Goal: Download file/media

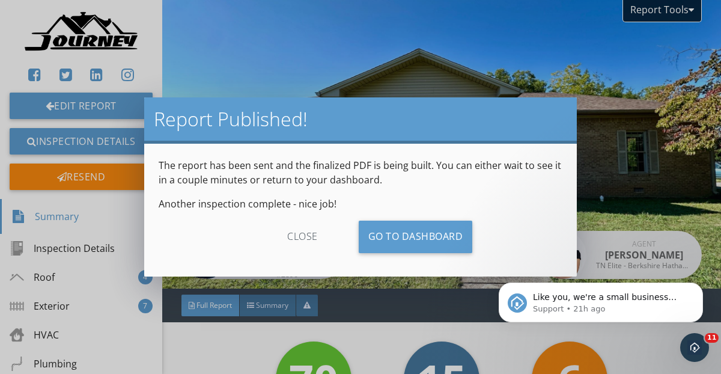
click at [293, 240] on div "close" at bounding box center [303, 237] width 108 height 32
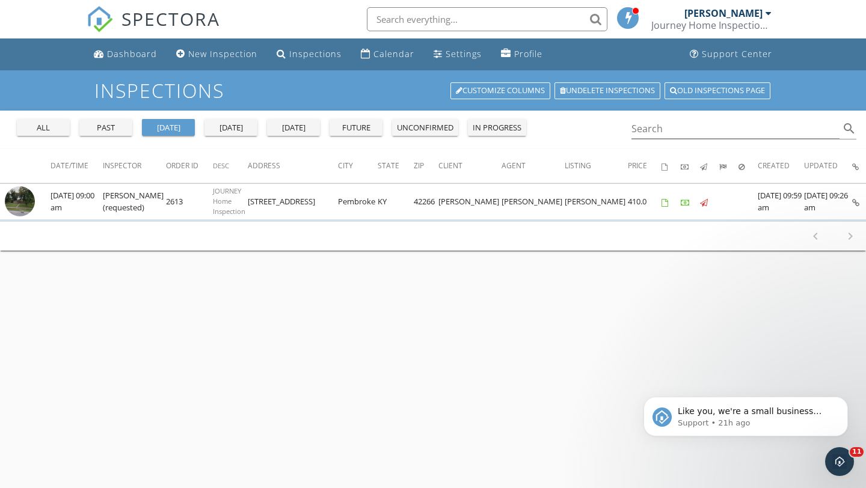
click at [118, 132] on div "past" at bounding box center [105, 128] width 43 height 12
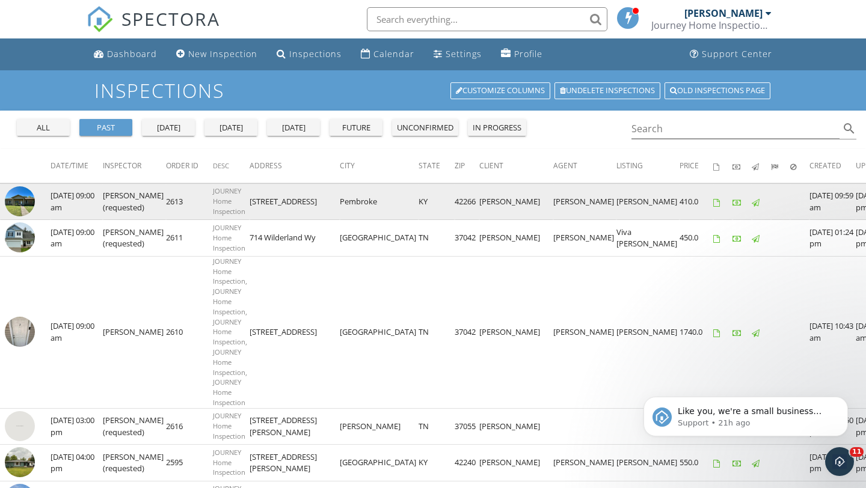
click at [25, 200] on img at bounding box center [20, 201] width 30 height 30
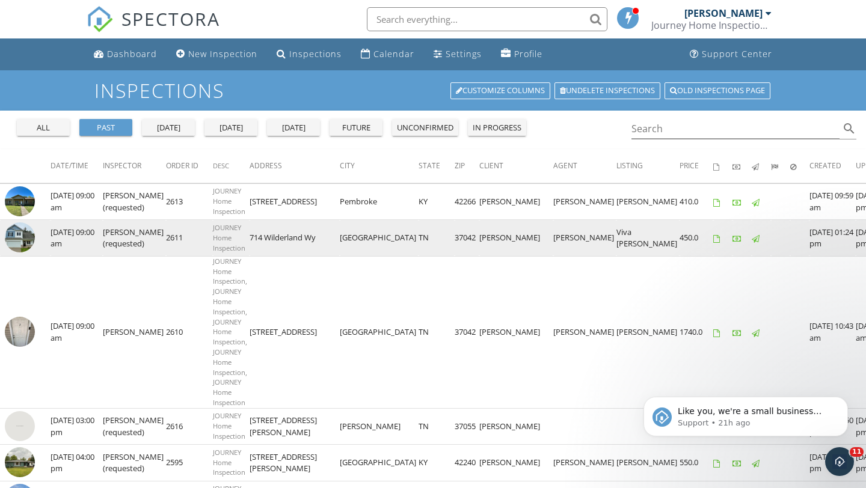
click at [19, 244] on img at bounding box center [20, 237] width 30 height 30
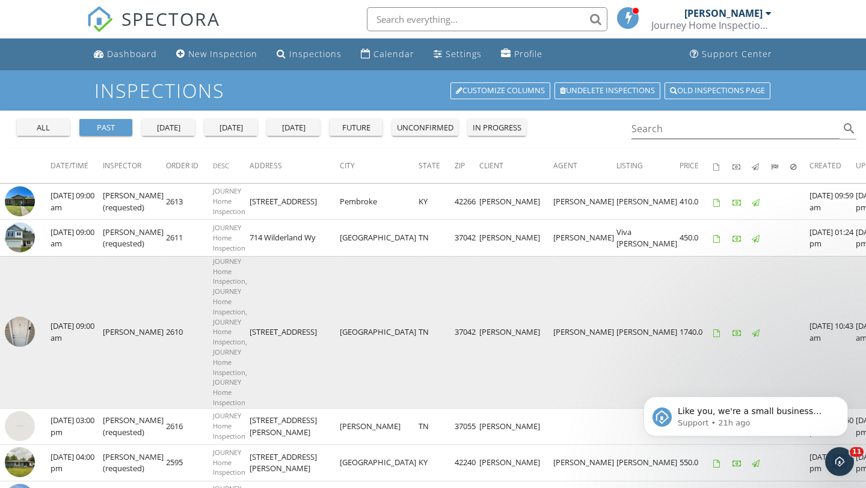
click at [26, 334] on img at bounding box center [20, 332] width 30 height 30
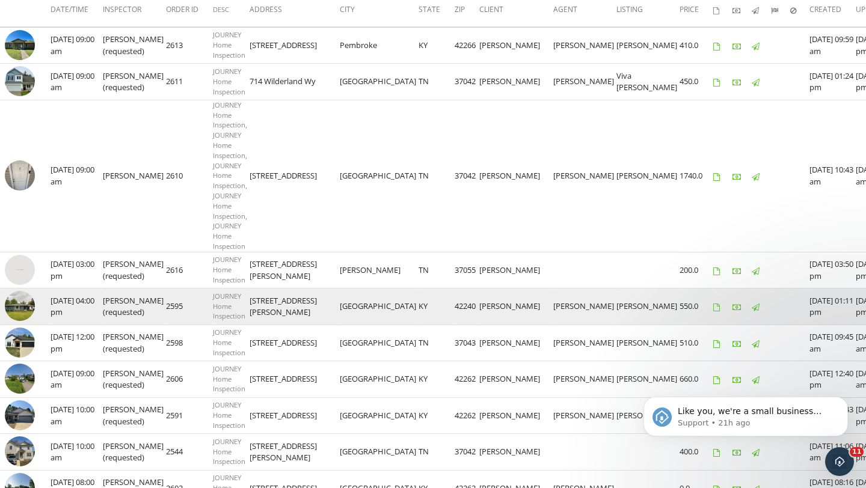
scroll to position [156, 0]
click at [20, 306] on img at bounding box center [20, 307] width 30 height 30
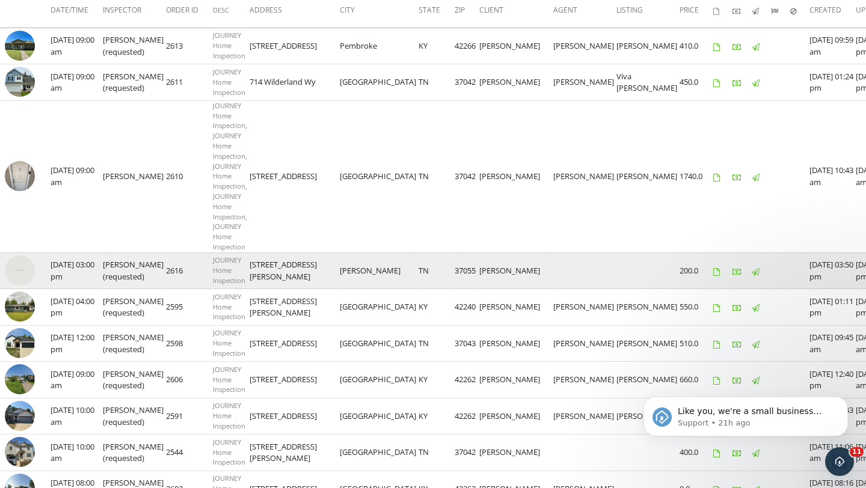
click at [19, 269] on img at bounding box center [20, 271] width 30 height 30
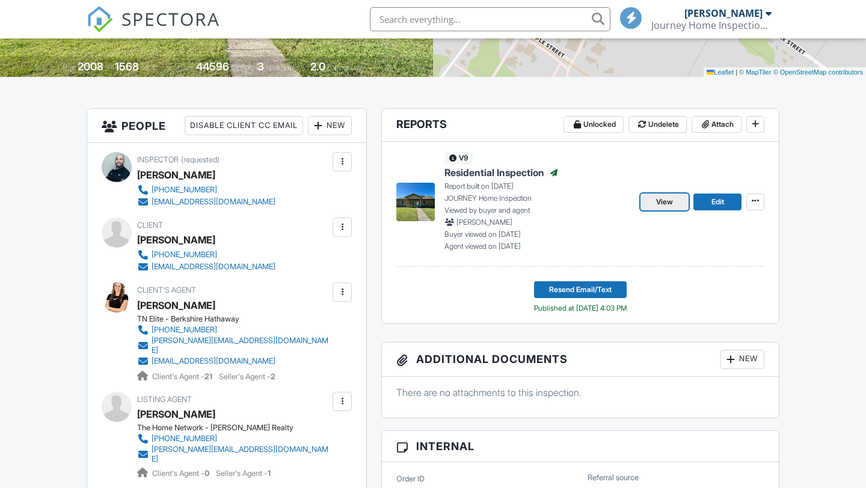
click at [667, 209] on link "View" at bounding box center [664, 202] width 48 height 17
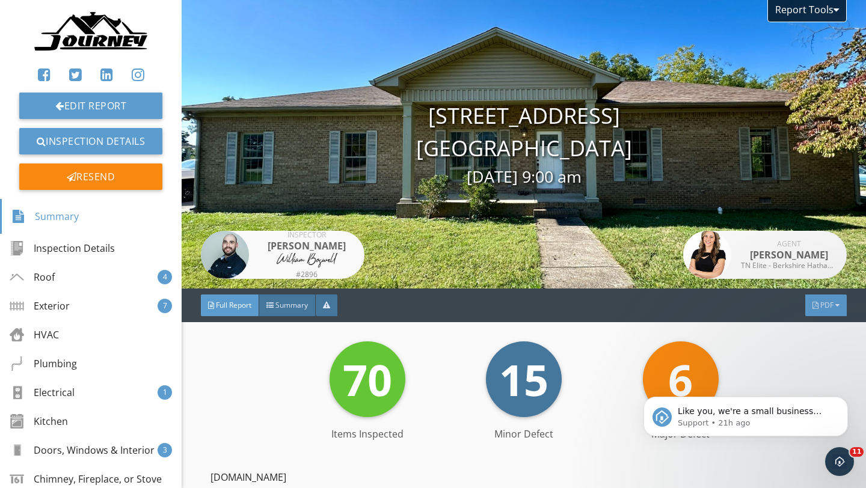
click at [831, 306] on span "PDF" at bounding box center [826, 305] width 13 height 10
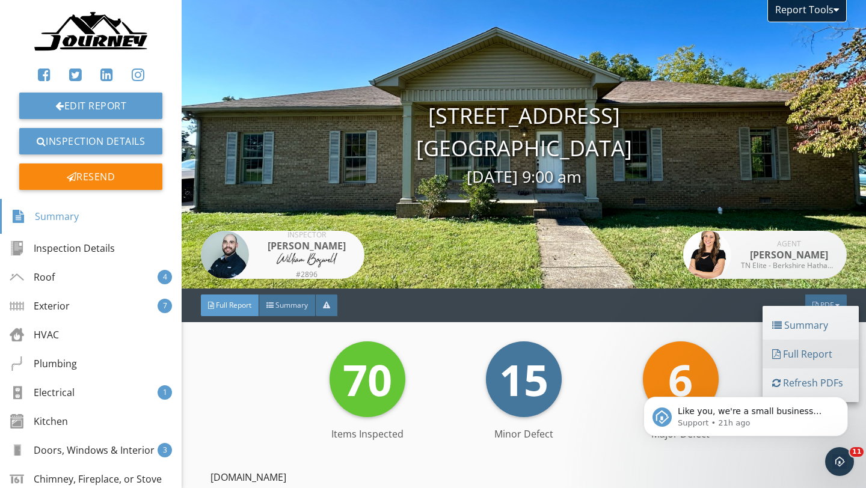
click at [806, 356] on div "Full Report" at bounding box center [810, 354] width 77 height 14
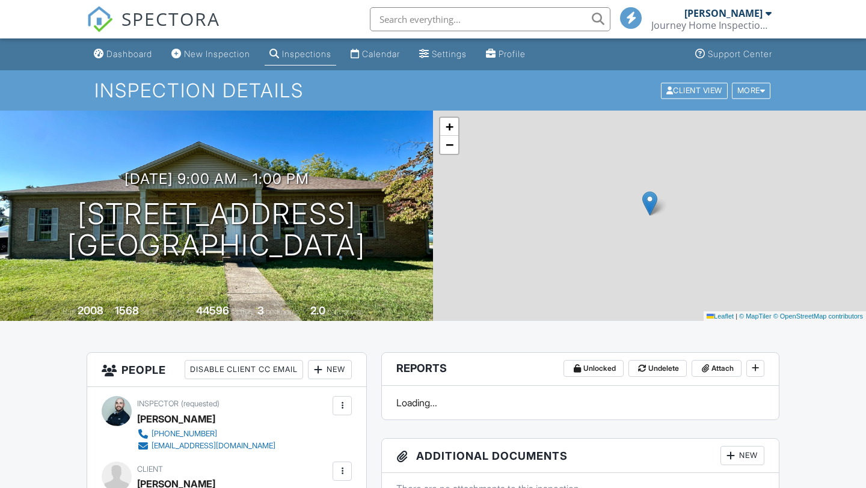
scroll to position [975, 0]
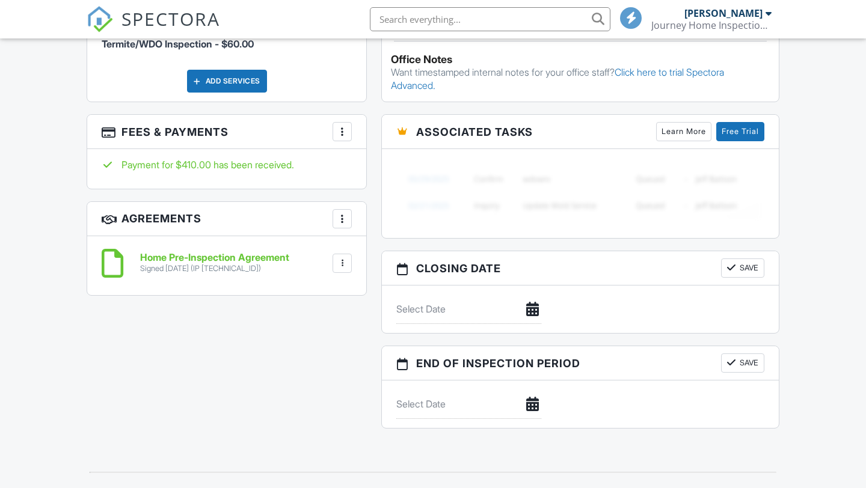
click at [340, 257] on div at bounding box center [342, 263] width 12 height 12
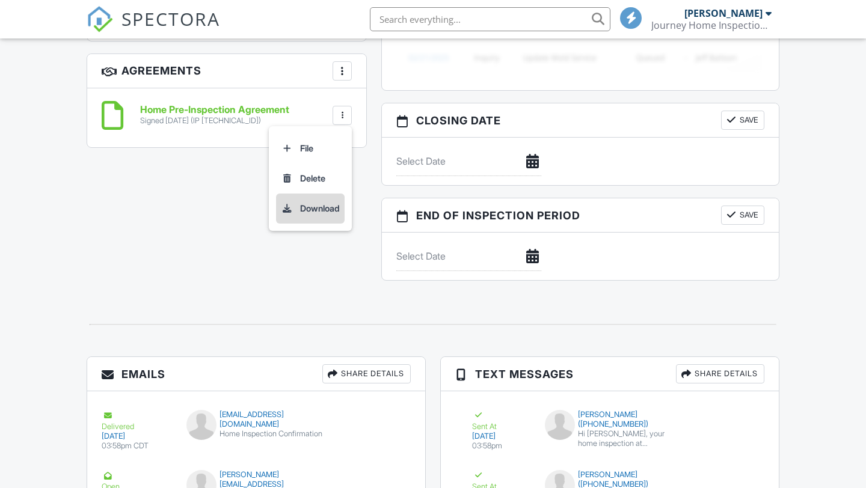
click at [320, 194] on li "Download" at bounding box center [310, 209] width 69 height 30
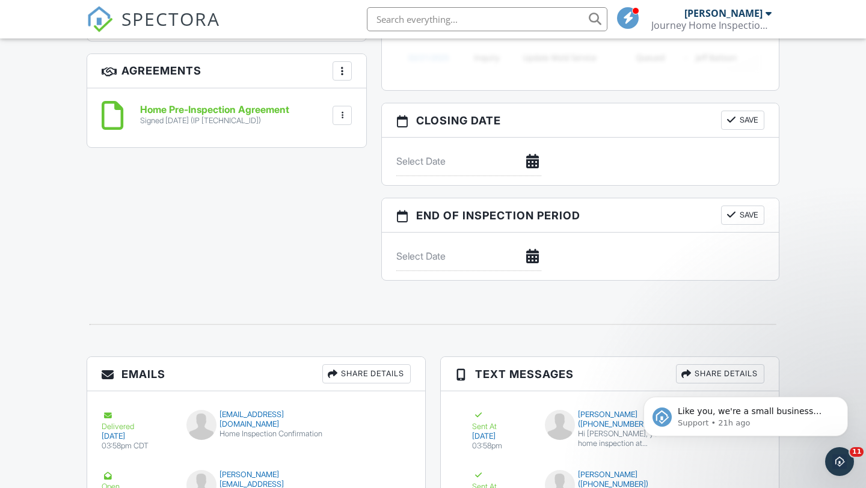
scroll to position [0, 0]
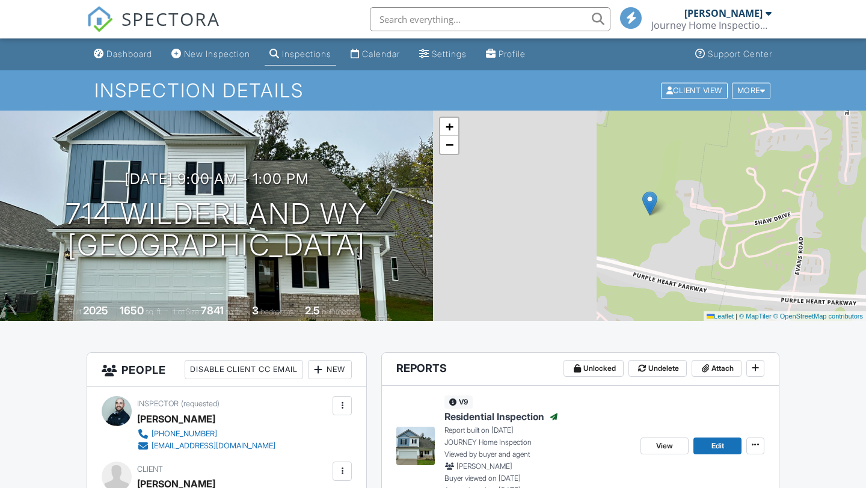
scroll to position [165, 0]
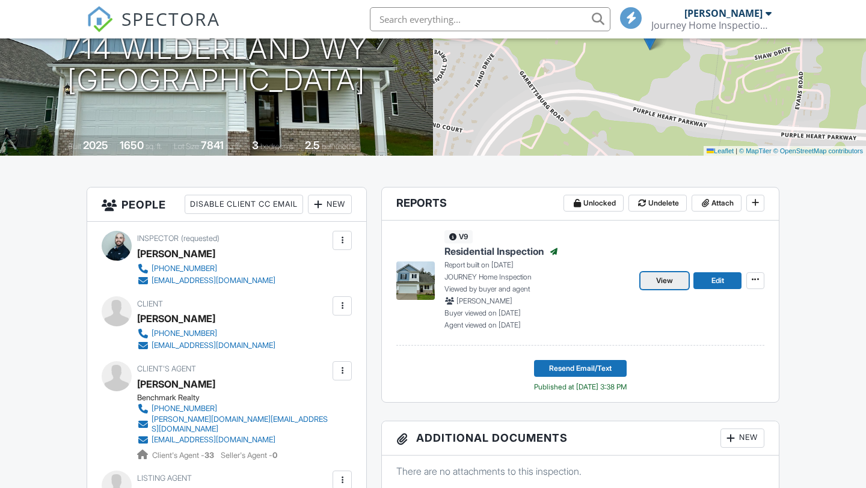
click at [666, 283] on span "View" at bounding box center [664, 281] width 17 height 12
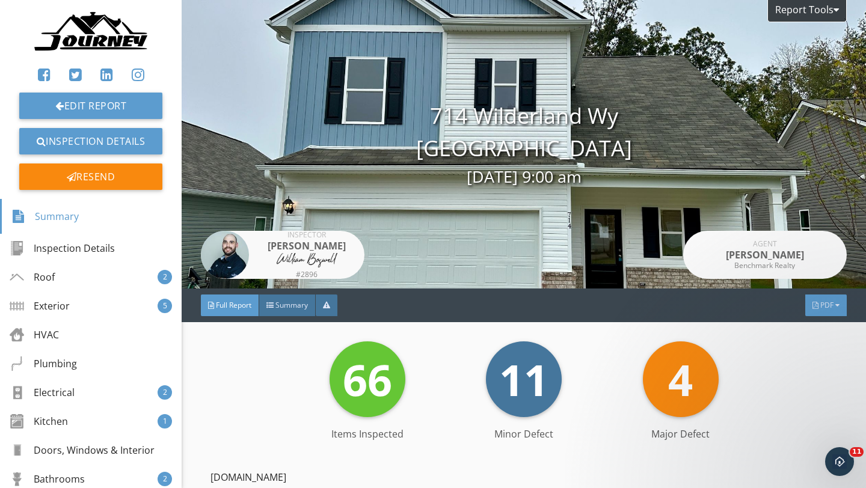
click at [827, 310] on span "PDF" at bounding box center [826, 305] width 13 height 10
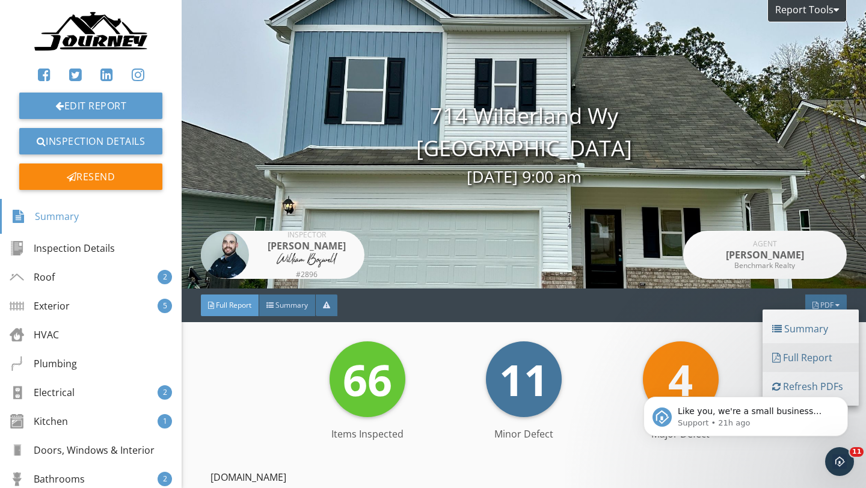
click at [796, 363] on div "Full Report" at bounding box center [810, 358] width 77 height 14
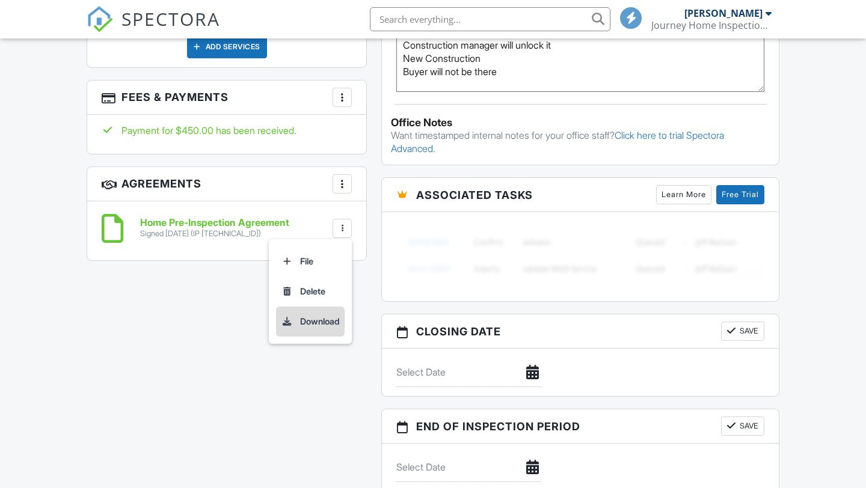
click at [318, 307] on li "Download" at bounding box center [310, 322] width 69 height 30
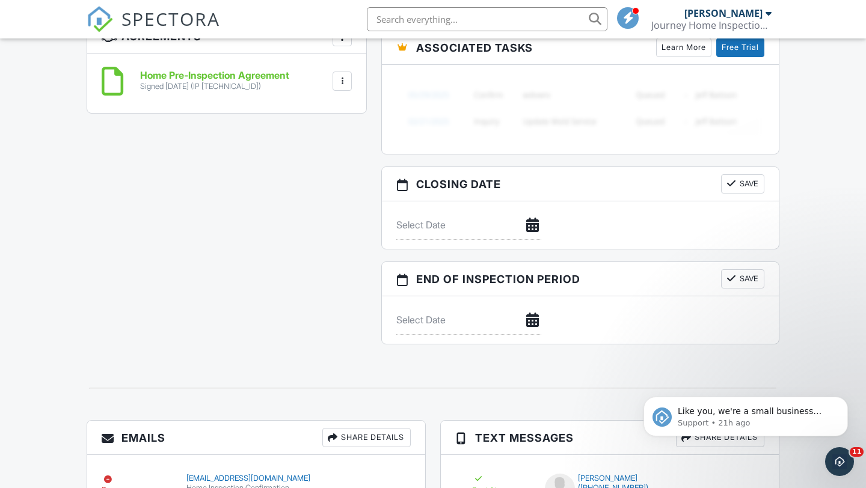
scroll to position [0, 0]
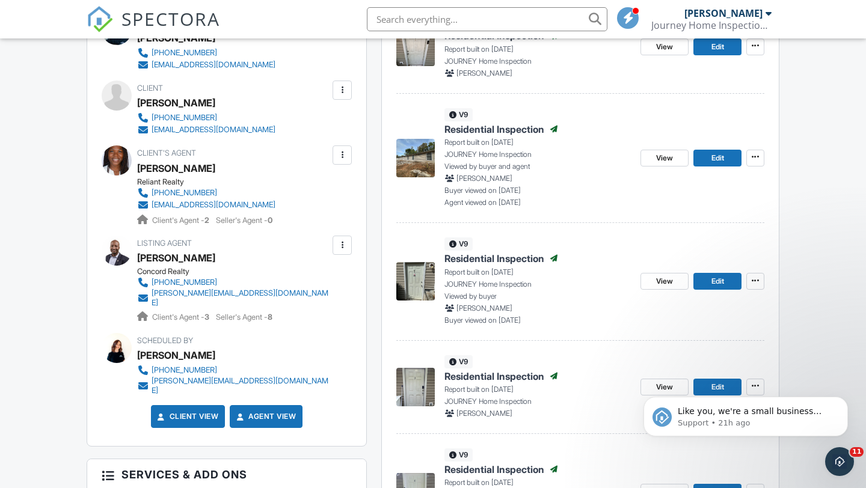
scroll to position [405, 0]
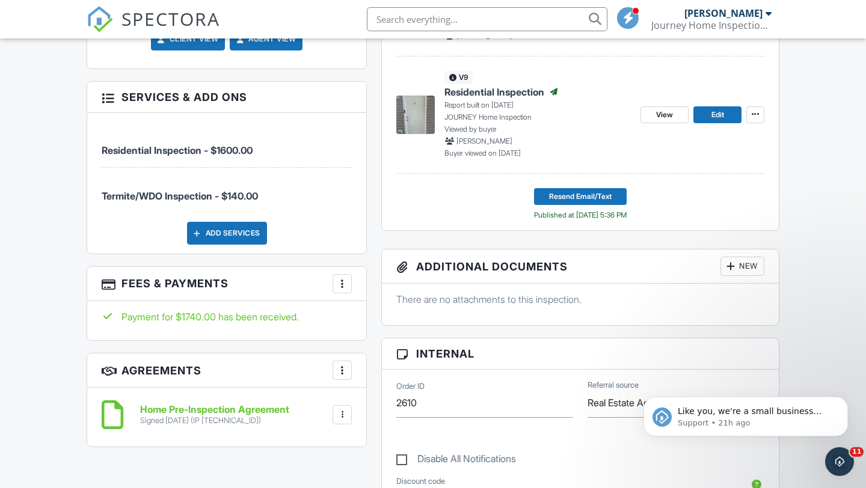
scroll to position [759, 0]
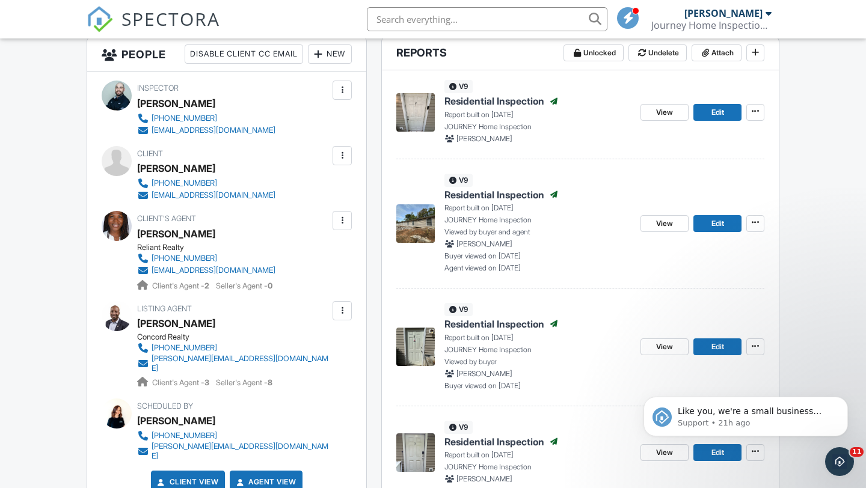
scroll to position [0, 0]
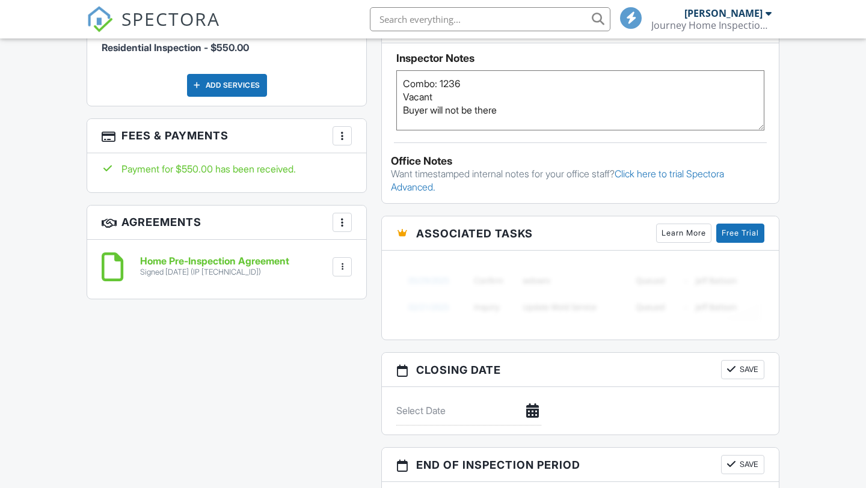
click at [342, 261] on div at bounding box center [342, 267] width 12 height 12
click at [320, 351] on li "Download" at bounding box center [310, 360] width 69 height 30
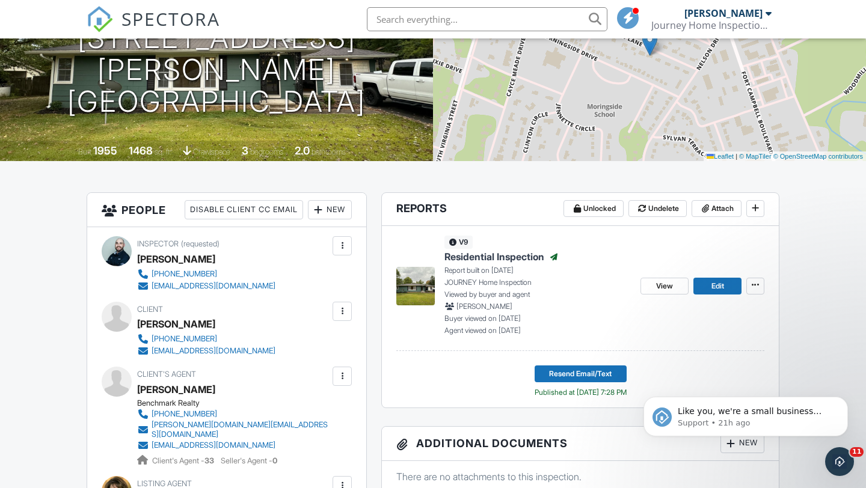
scroll to position [175, 0]
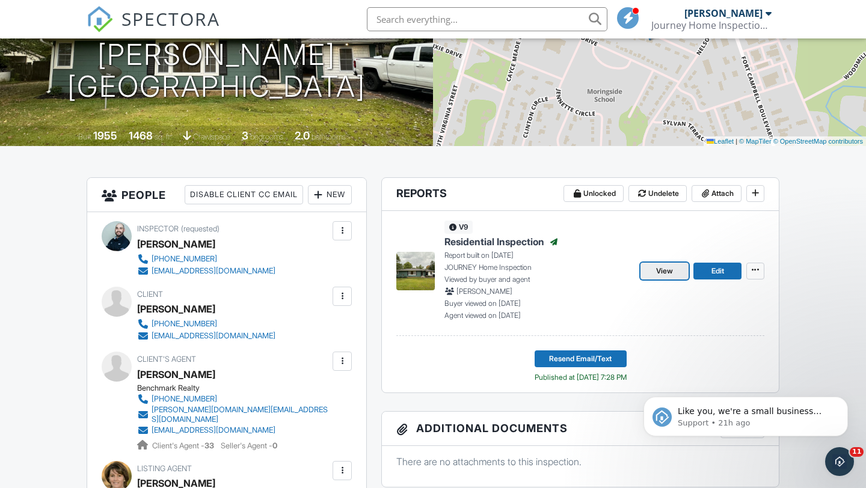
click at [664, 274] on span "View" at bounding box center [664, 271] width 17 height 12
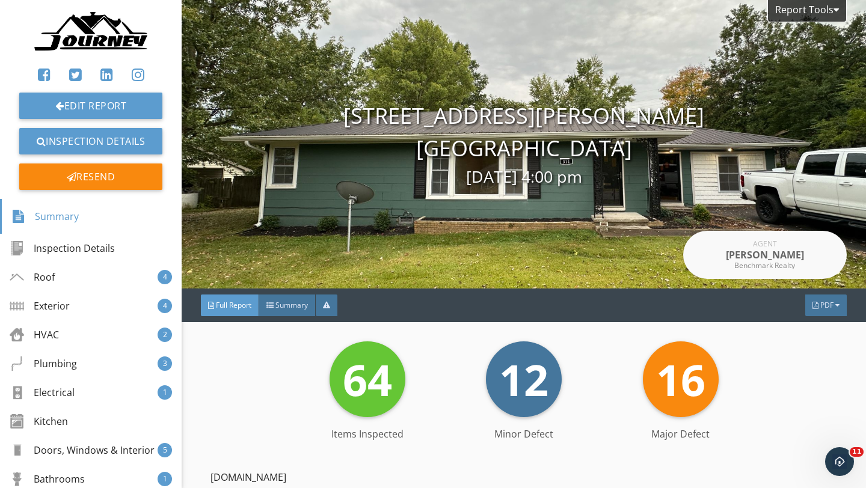
click at [830, 310] on span "PDF" at bounding box center [826, 305] width 13 height 10
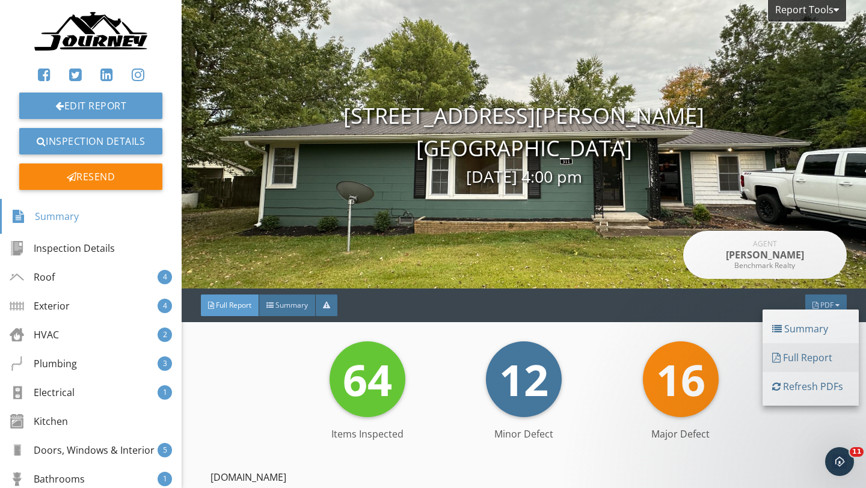
click at [810, 355] on div "Full Report" at bounding box center [810, 358] width 77 height 14
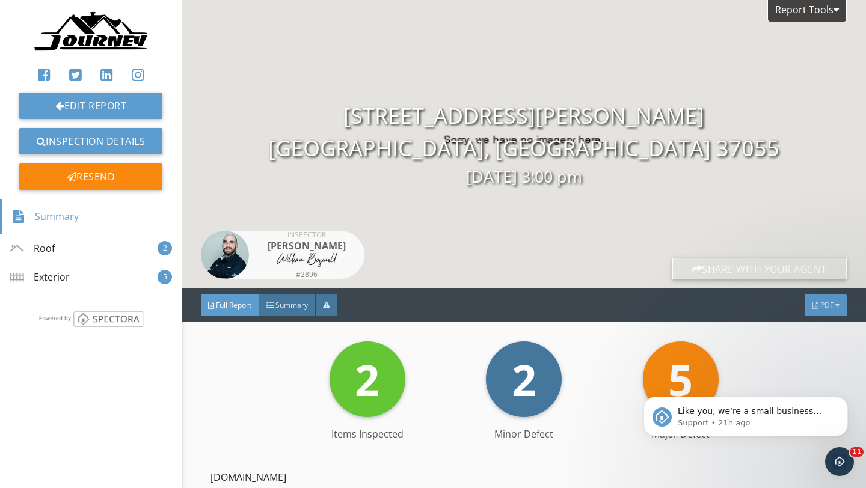
click at [835, 298] on div "PDF" at bounding box center [825, 306] width 41 height 22
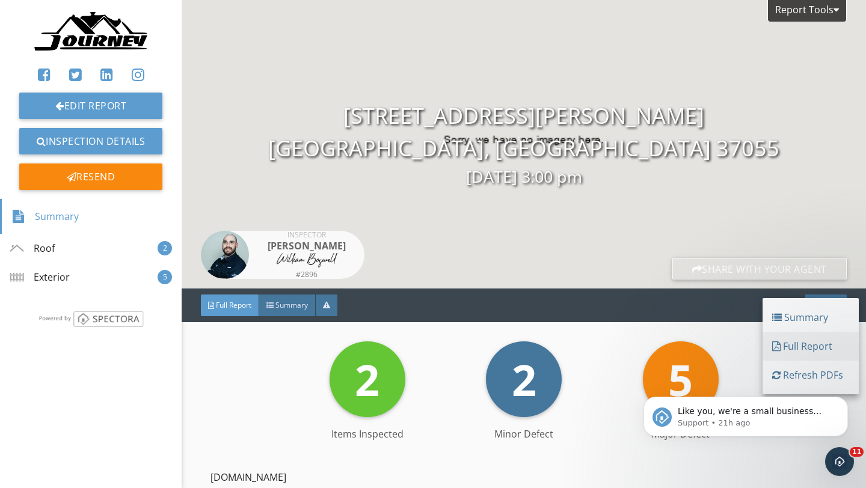
click at [815, 352] on div "Full Report" at bounding box center [810, 346] width 77 height 14
